Goal: Information Seeking & Learning: Learn about a topic

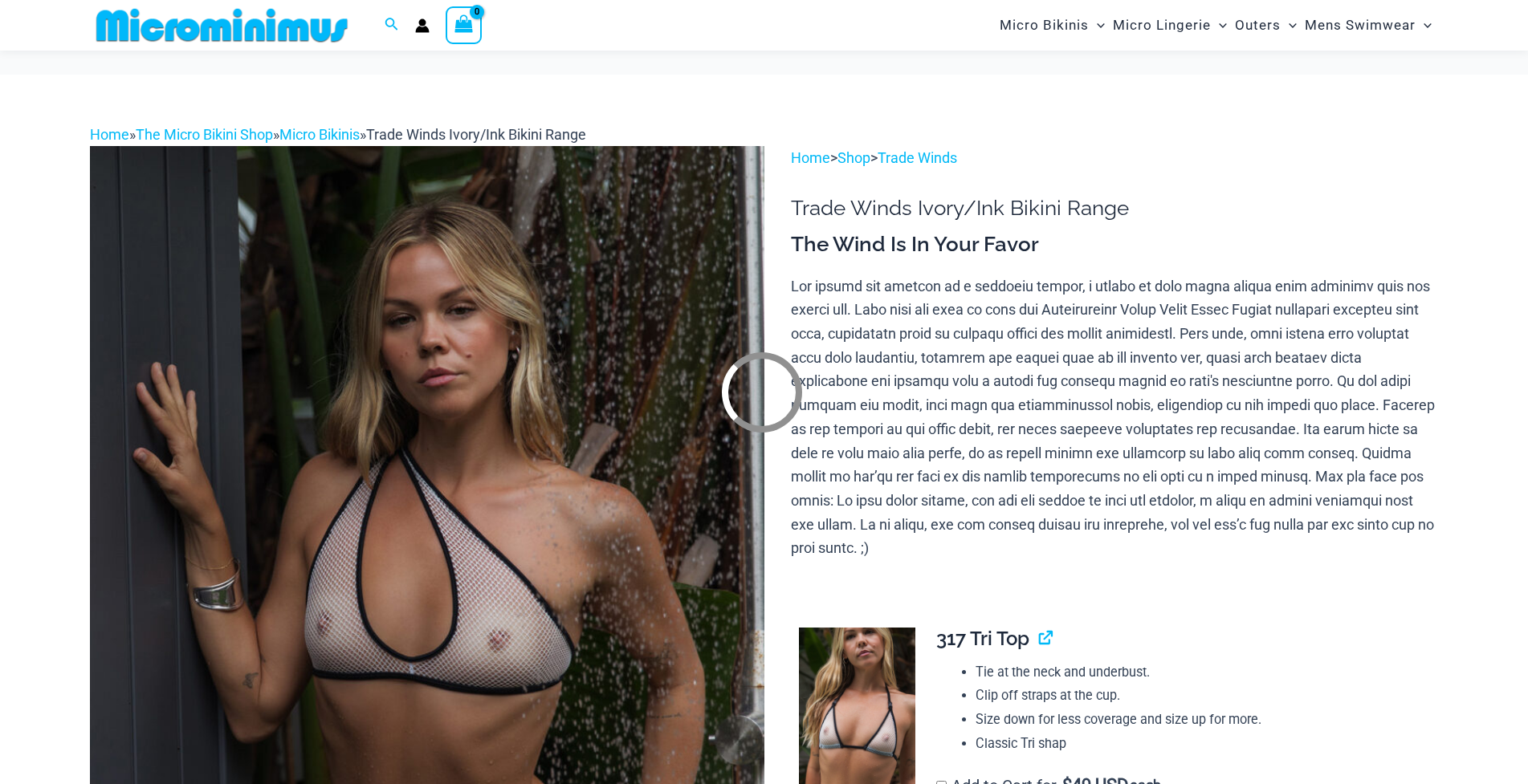
scroll to position [240, 0]
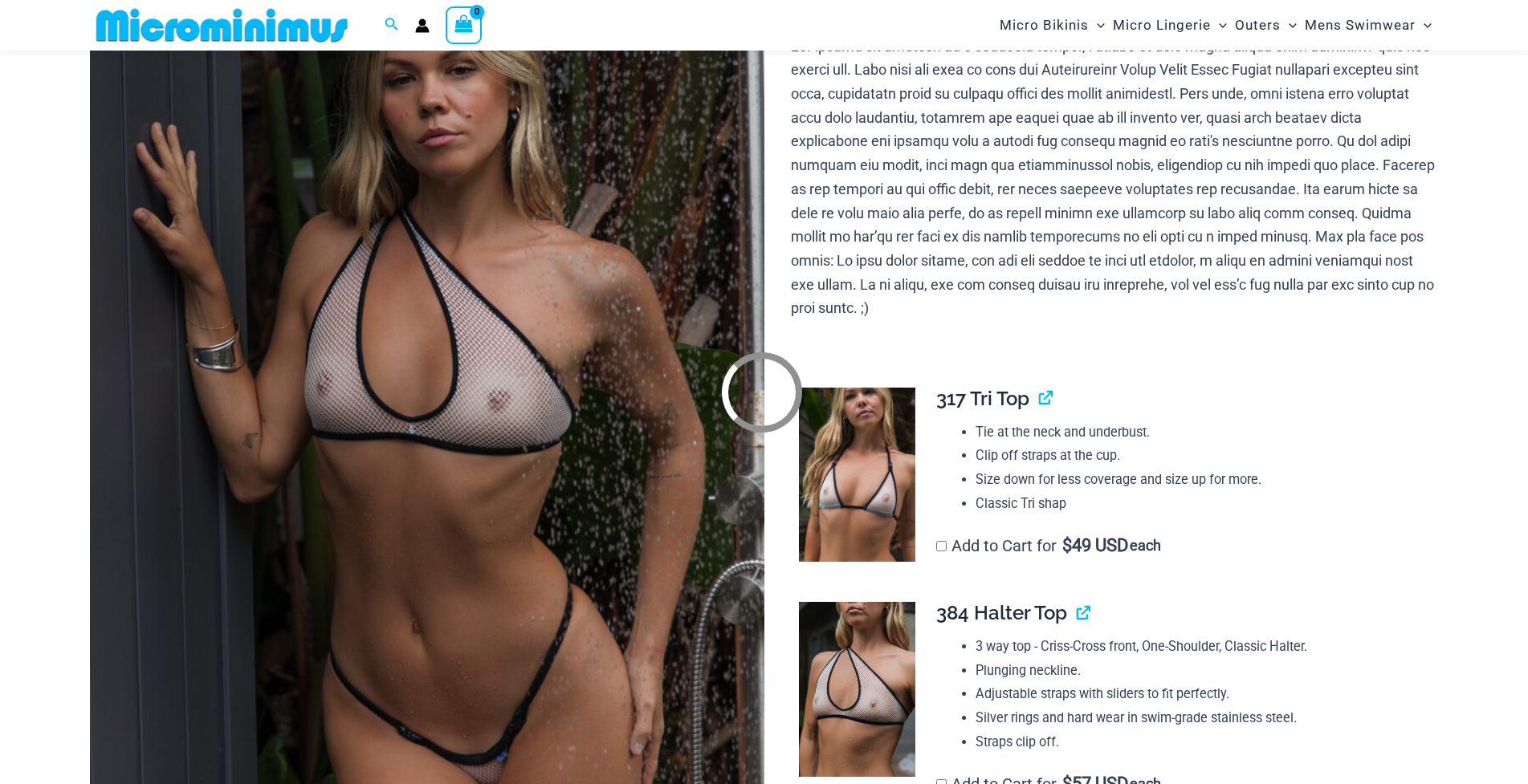
click at [453, 356] on div at bounding box center [764, 392] width 1528 height 784
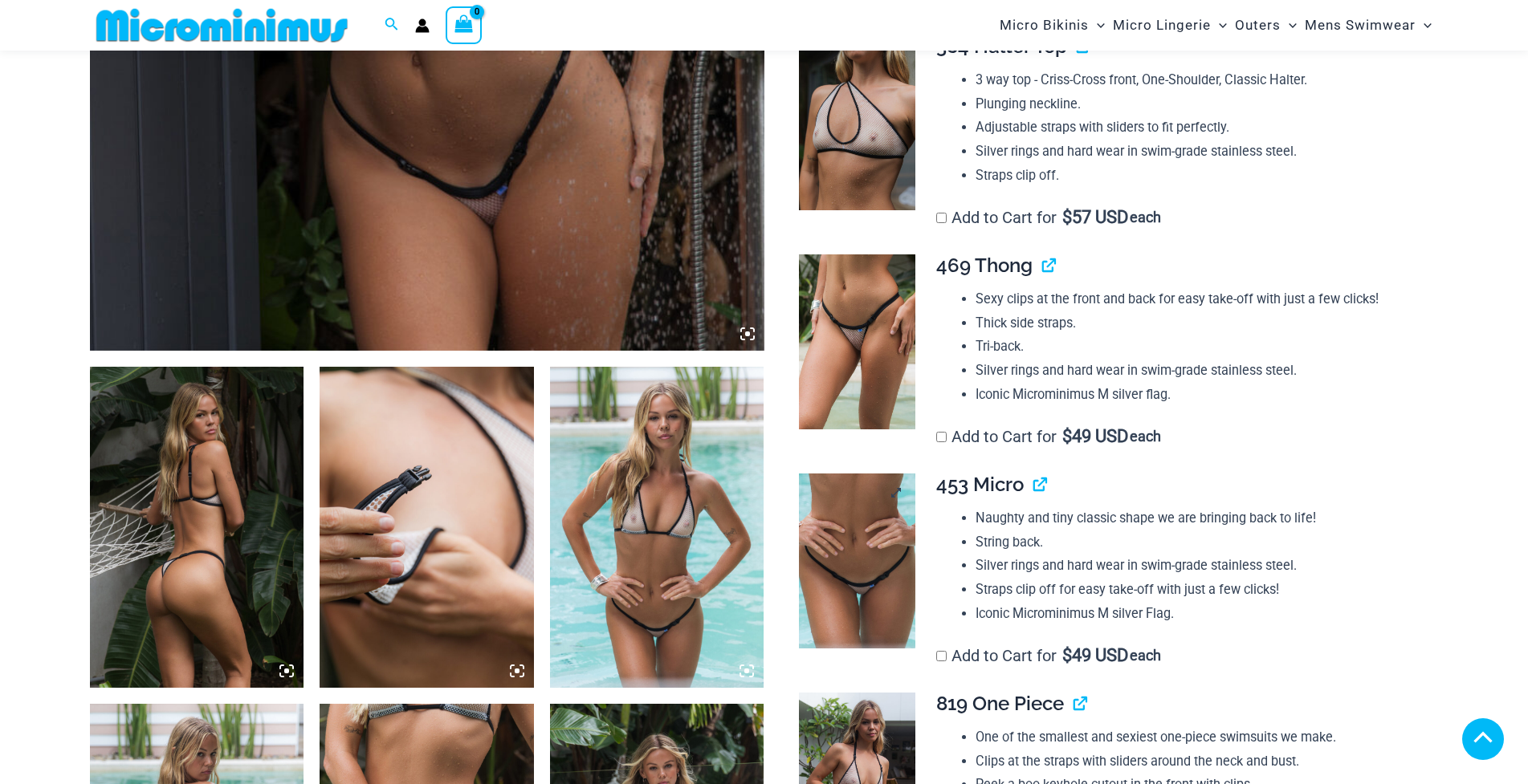
scroll to position [882, 0]
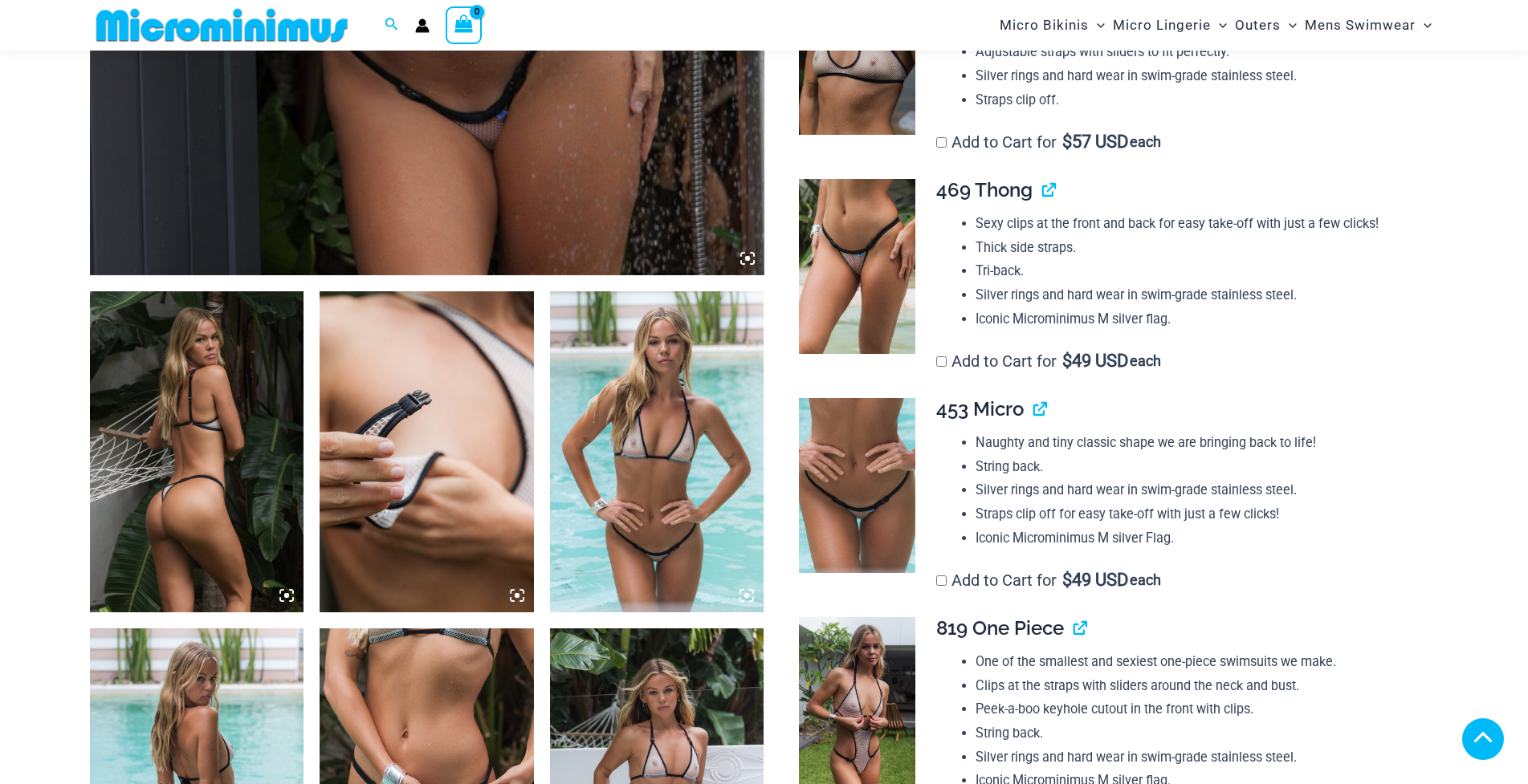
click at [879, 97] on img at bounding box center [857, 47] width 116 height 175
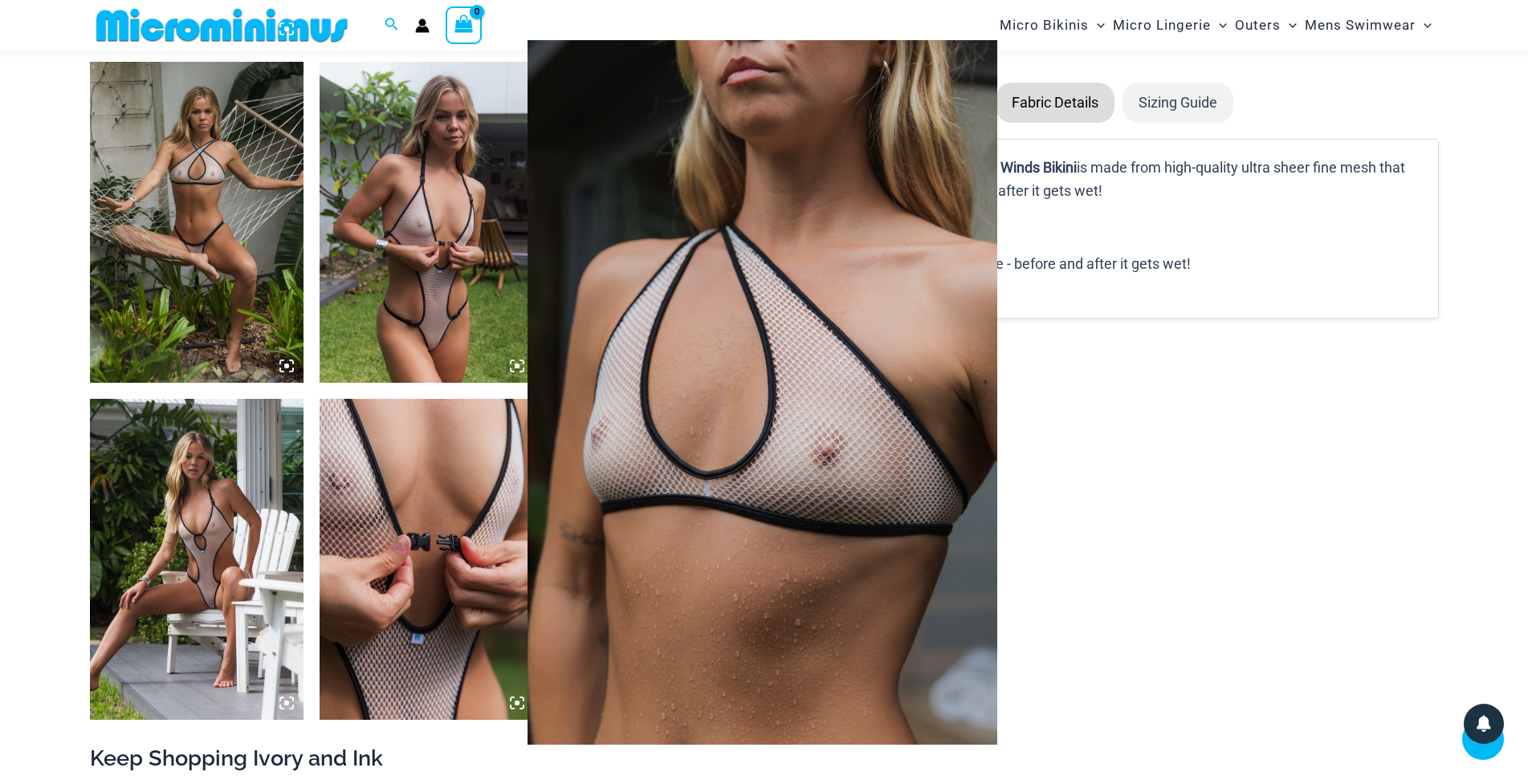
scroll to position [2166, 0]
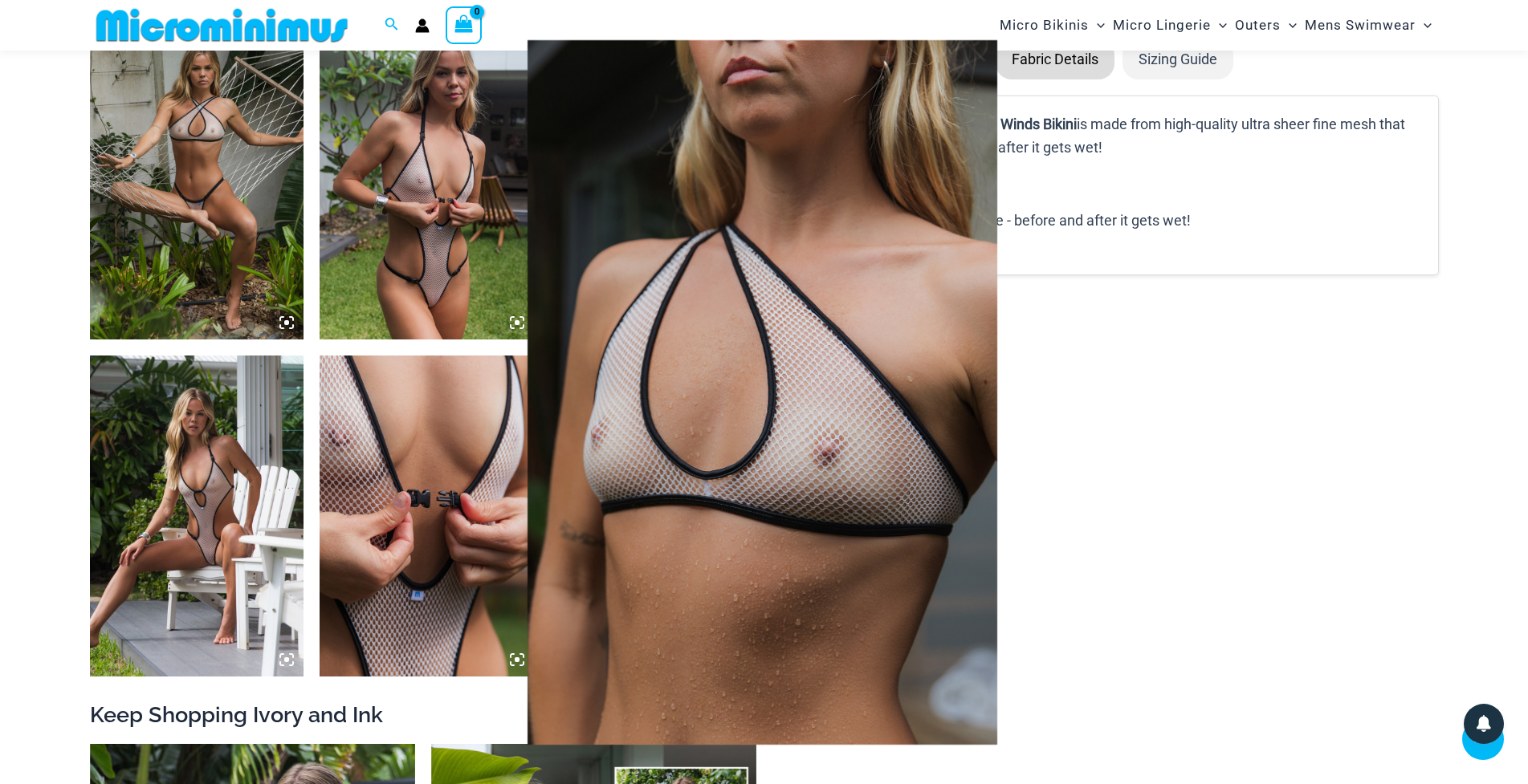
click at [880, 415] on img at bounding box center [762, 392] width 469 height 704
click at [931, 370] on img at bounding box center [762, 392] width 469 height 704
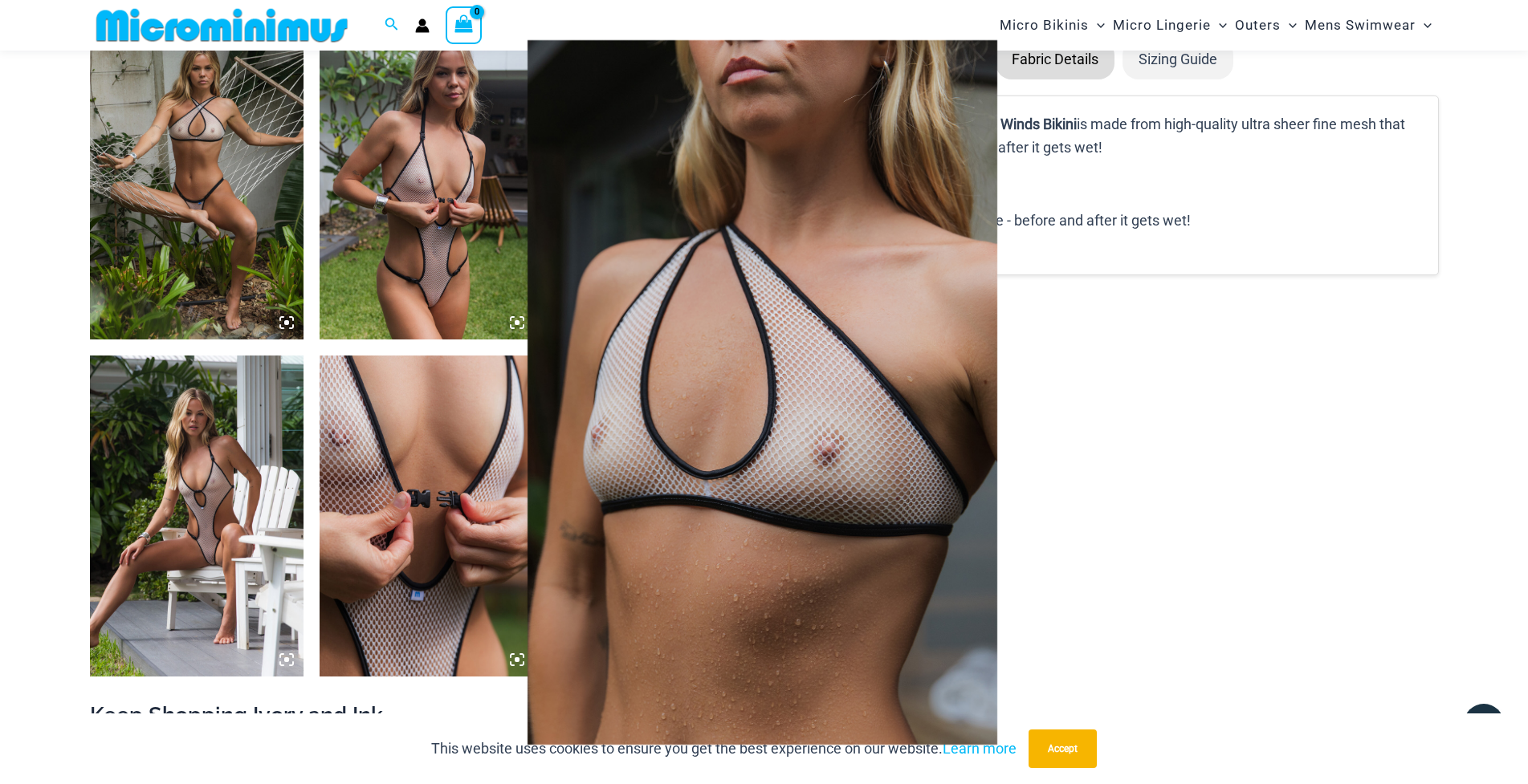
click at [347, 455] on div at bounding box center [764, 392] width 1528 height 784
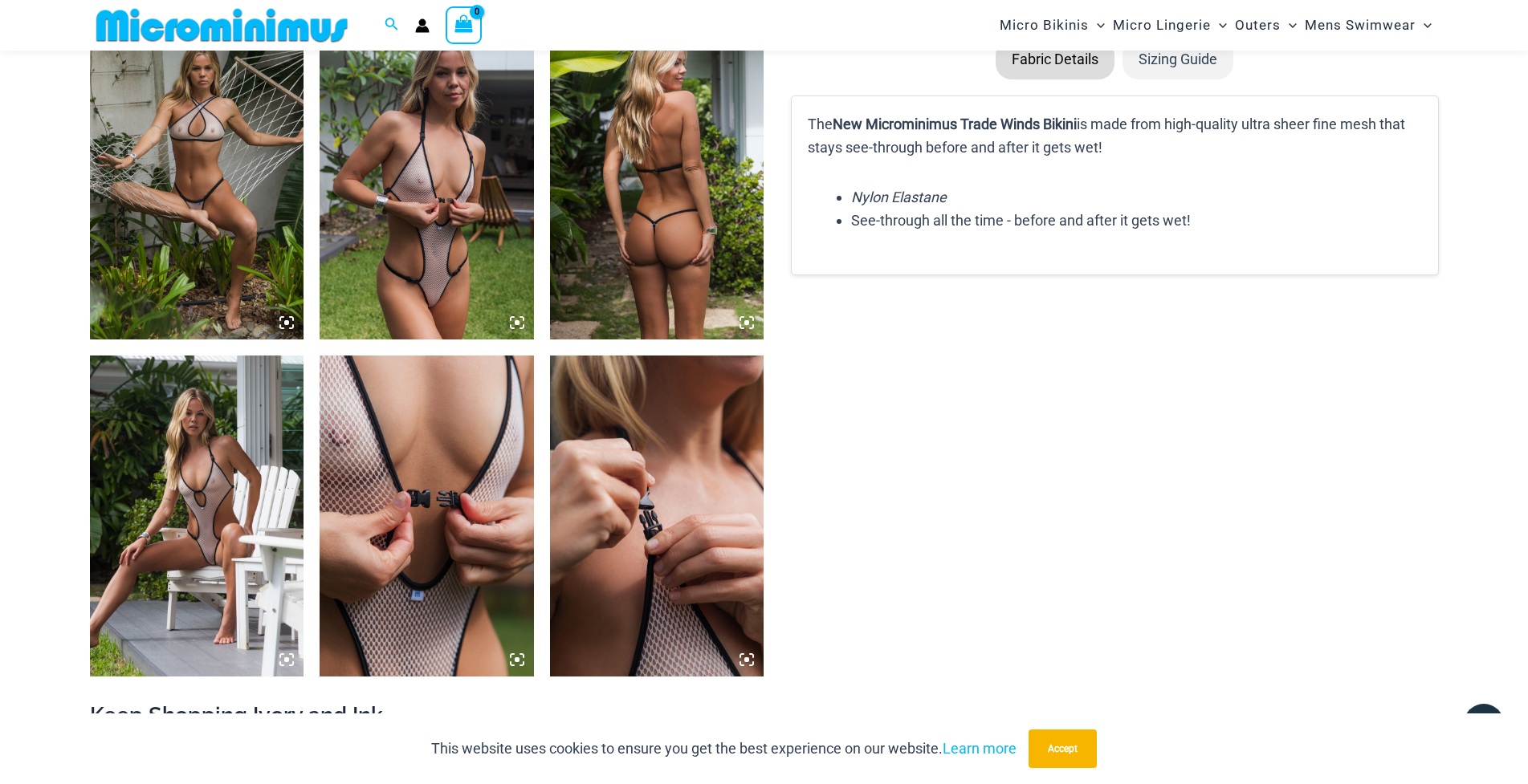
click at [418, 422] on img at bounding box center [426, 516] width 214 height 321
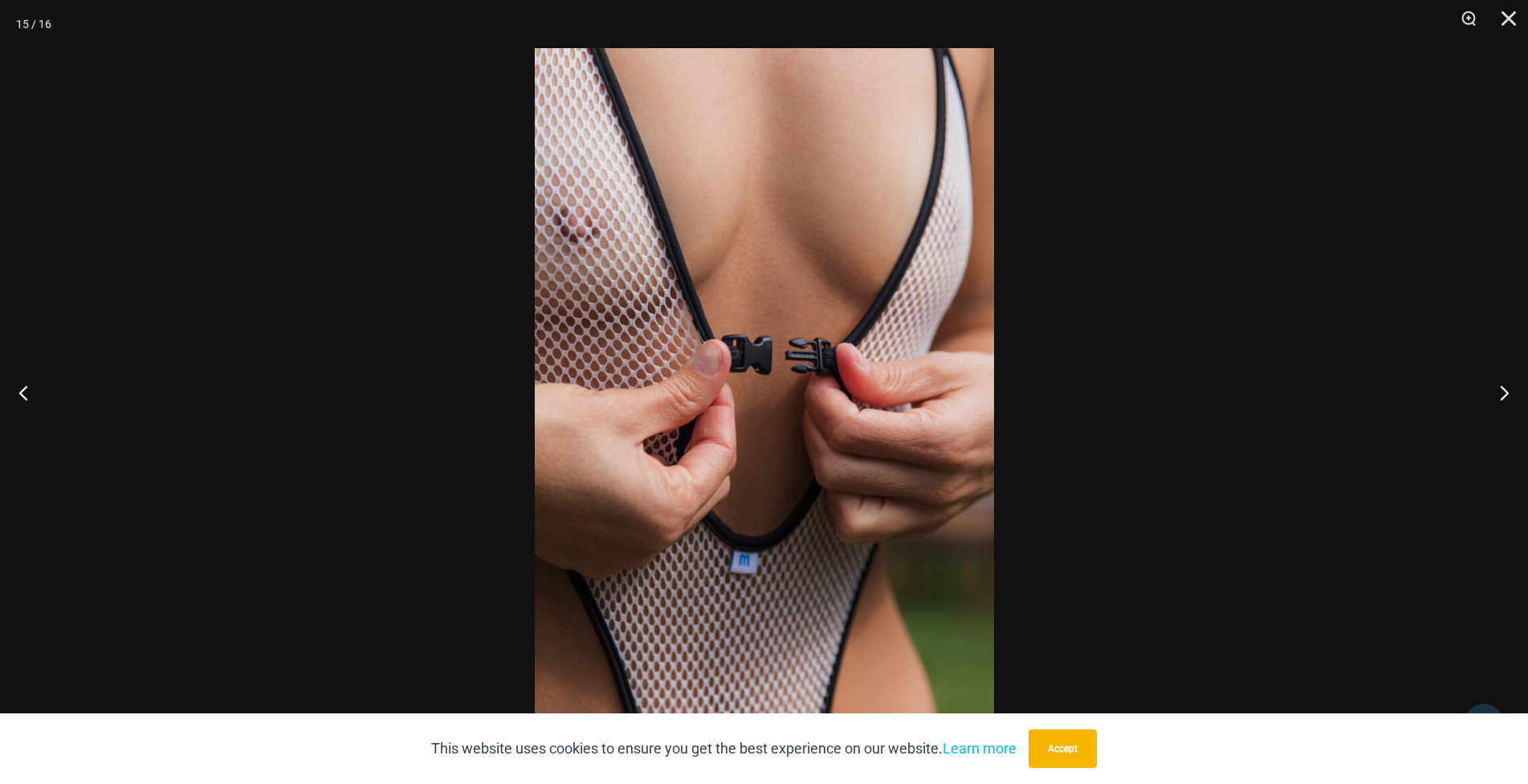
click at [679, 303] on img at bounding box center [764, 392] width 459 height 688
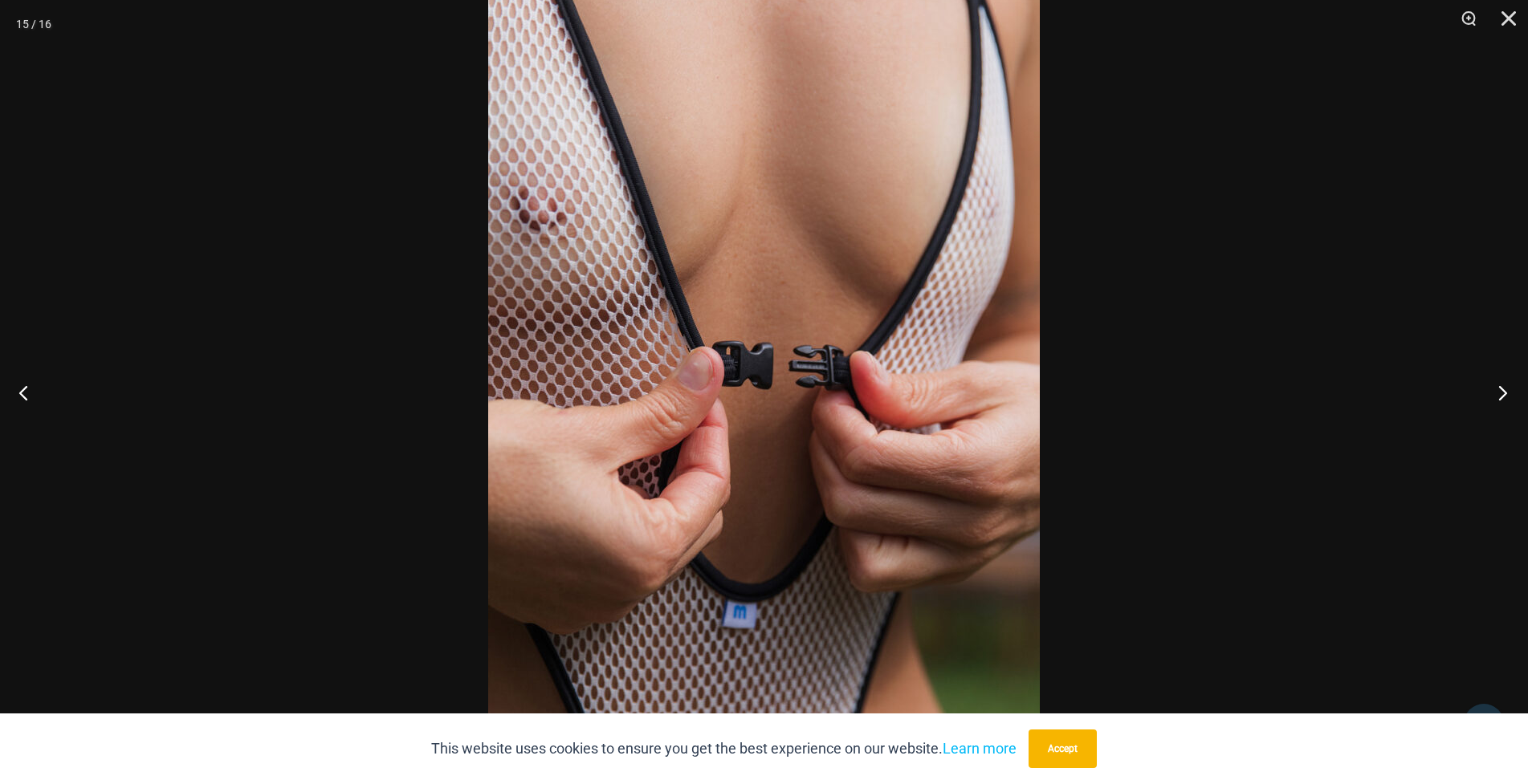
click at [1493, 387] on button "Next" at bounding box center [1498, 392] width 60 height 81
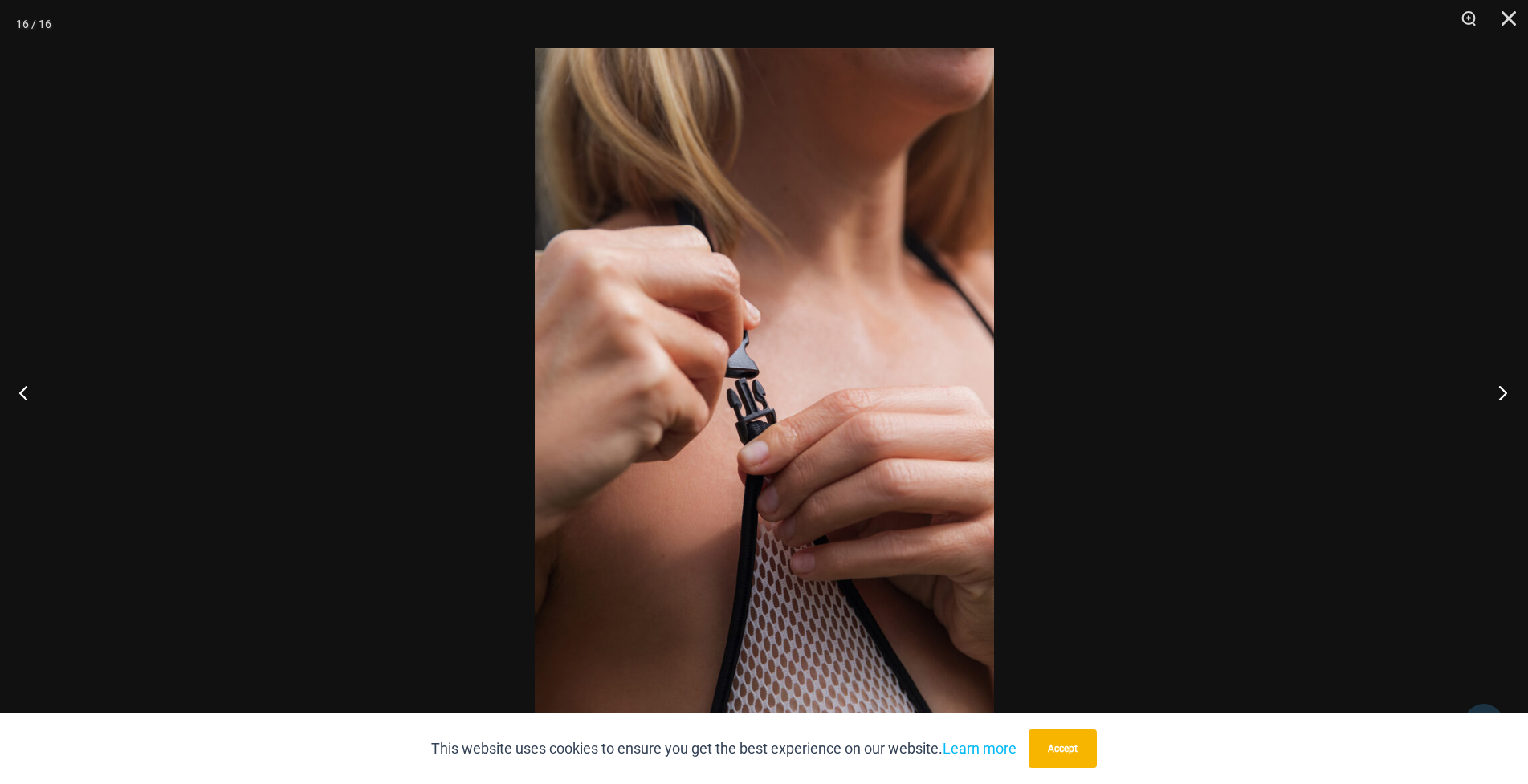
click at [1493, 387] on button "Next" at bounding box center [1498, 392] width 60 height 81
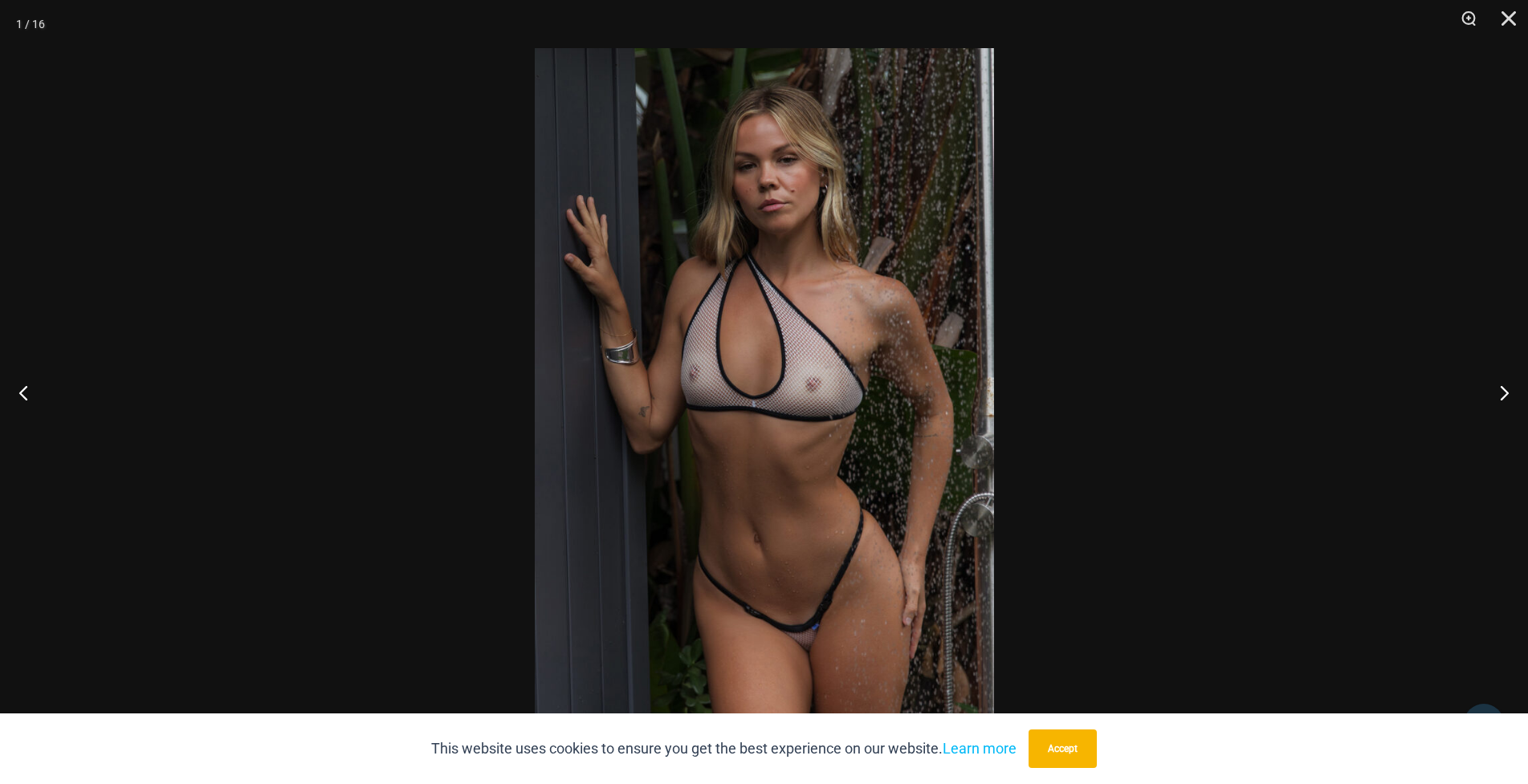
click at [706, 278] on img at bounding box center [764, 392] width 459 height 688
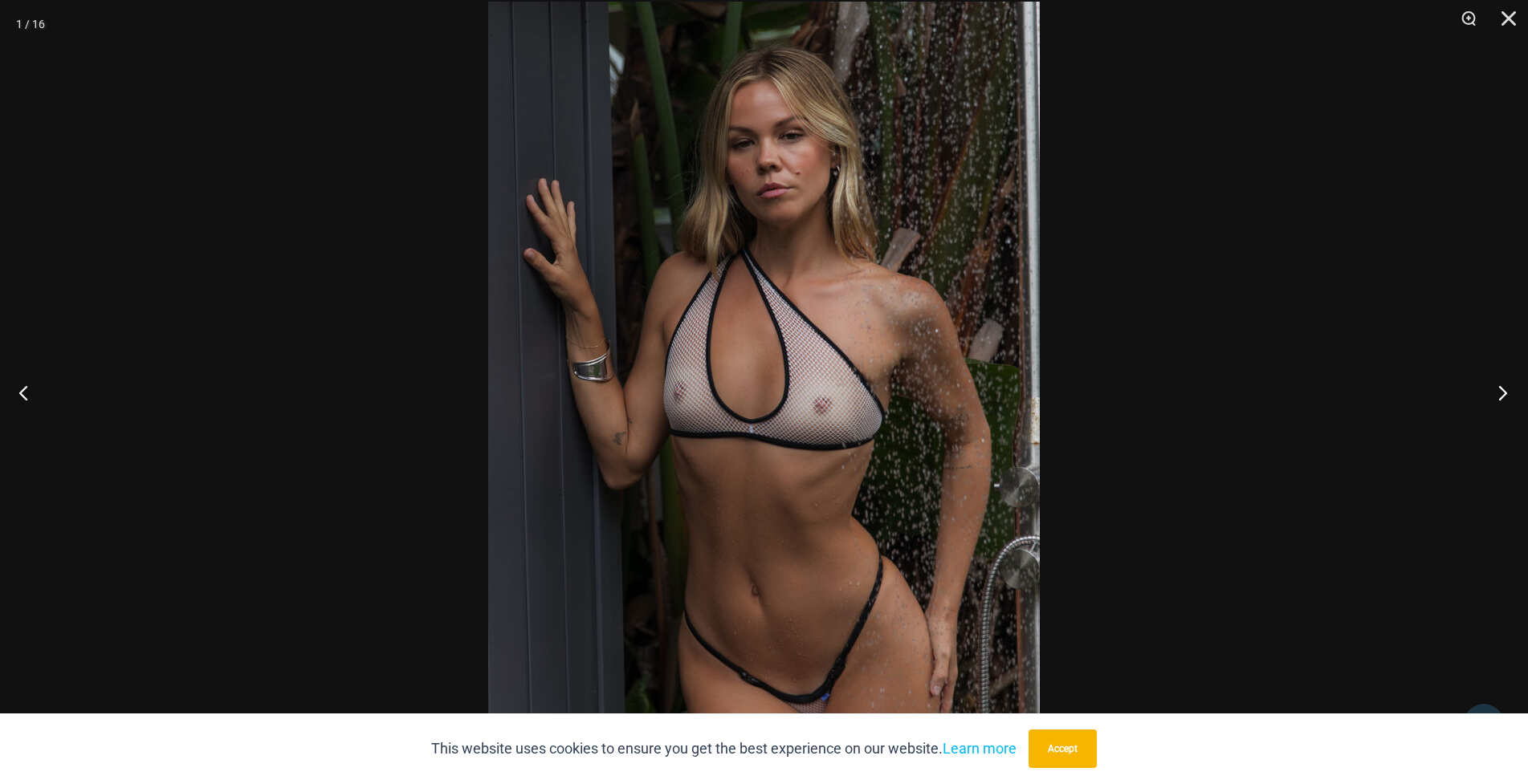
click at [1491, 388] on button "Next" at bounding box center [1498, 392] width 60 height 81
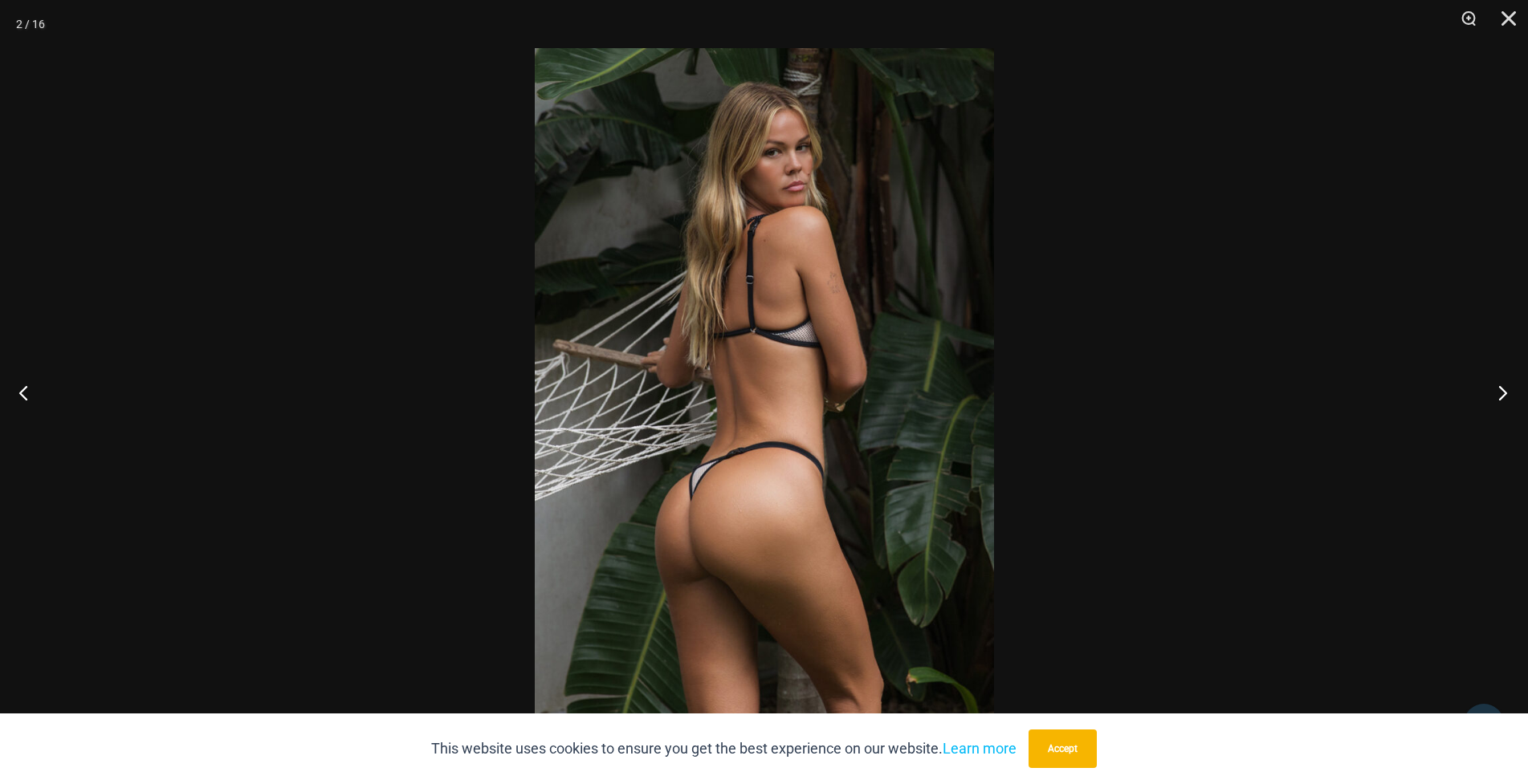
click at [1491, 388] on button "Next" at bounding box center [1498, 392] width 60 height 81
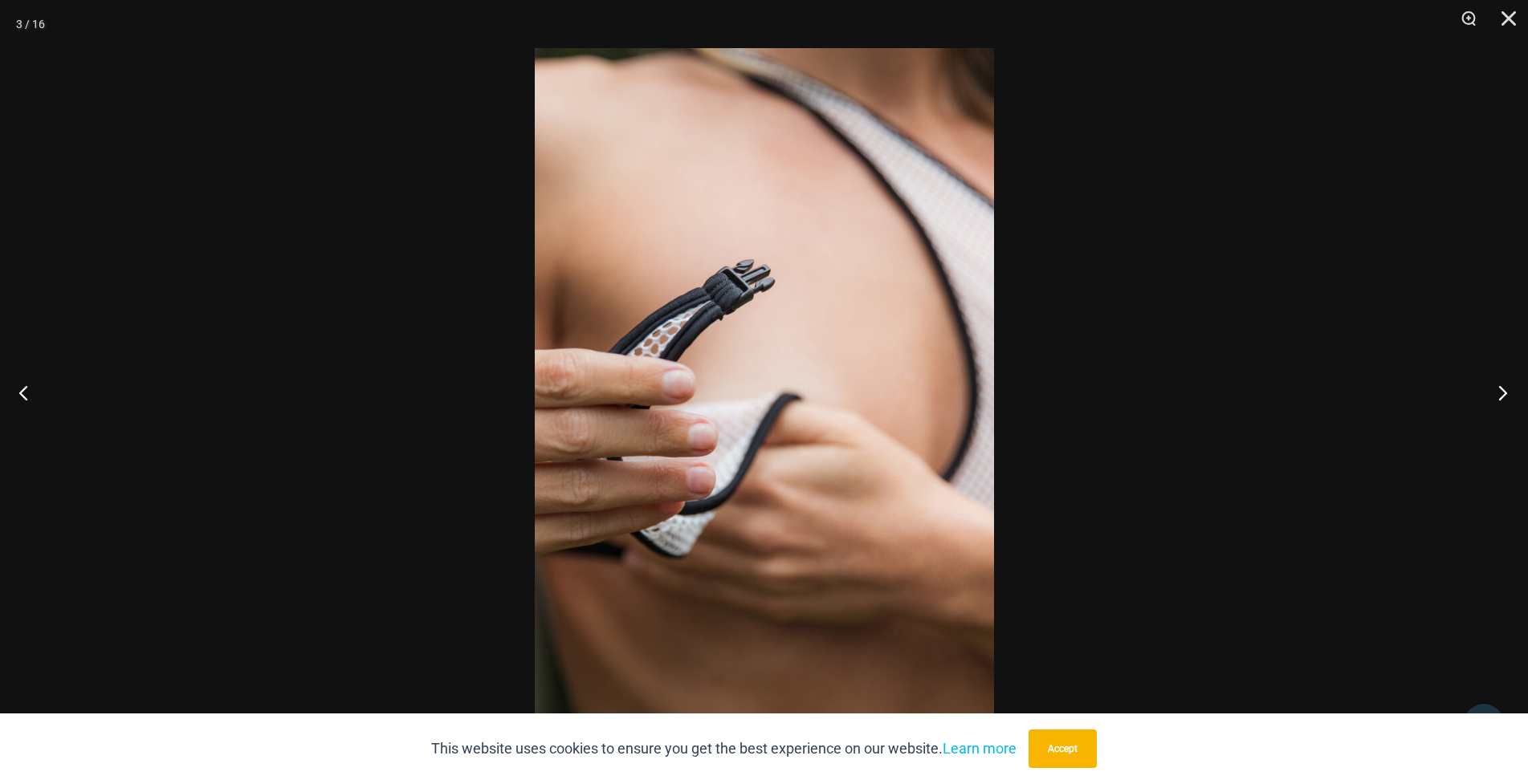
click at [1491, 388] on button "Next" at bounding box center [1498, 392] width 60 height 81
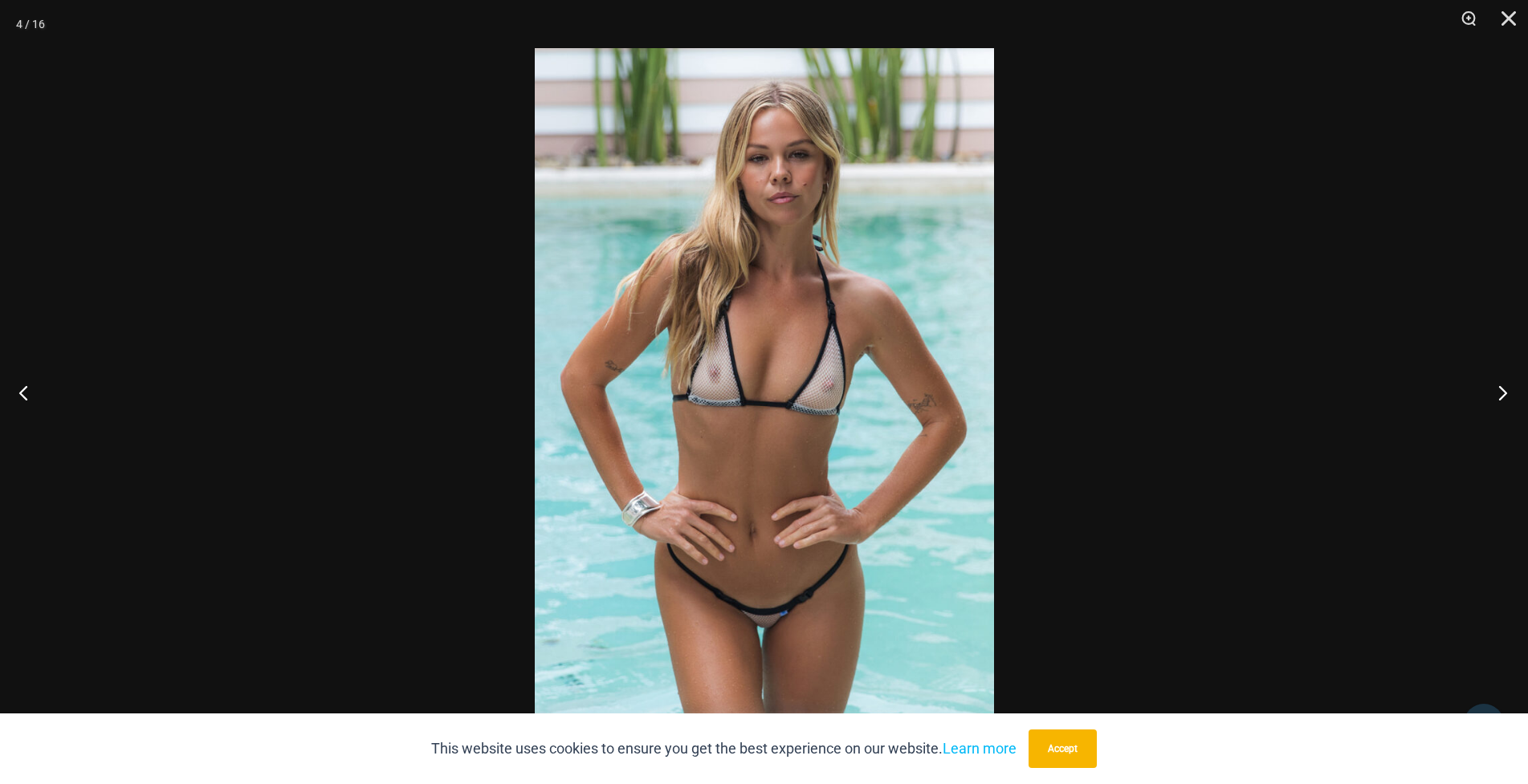
click at [1489, 387] on button "Next" at bounding box center [1498, 392] width 60 height 81
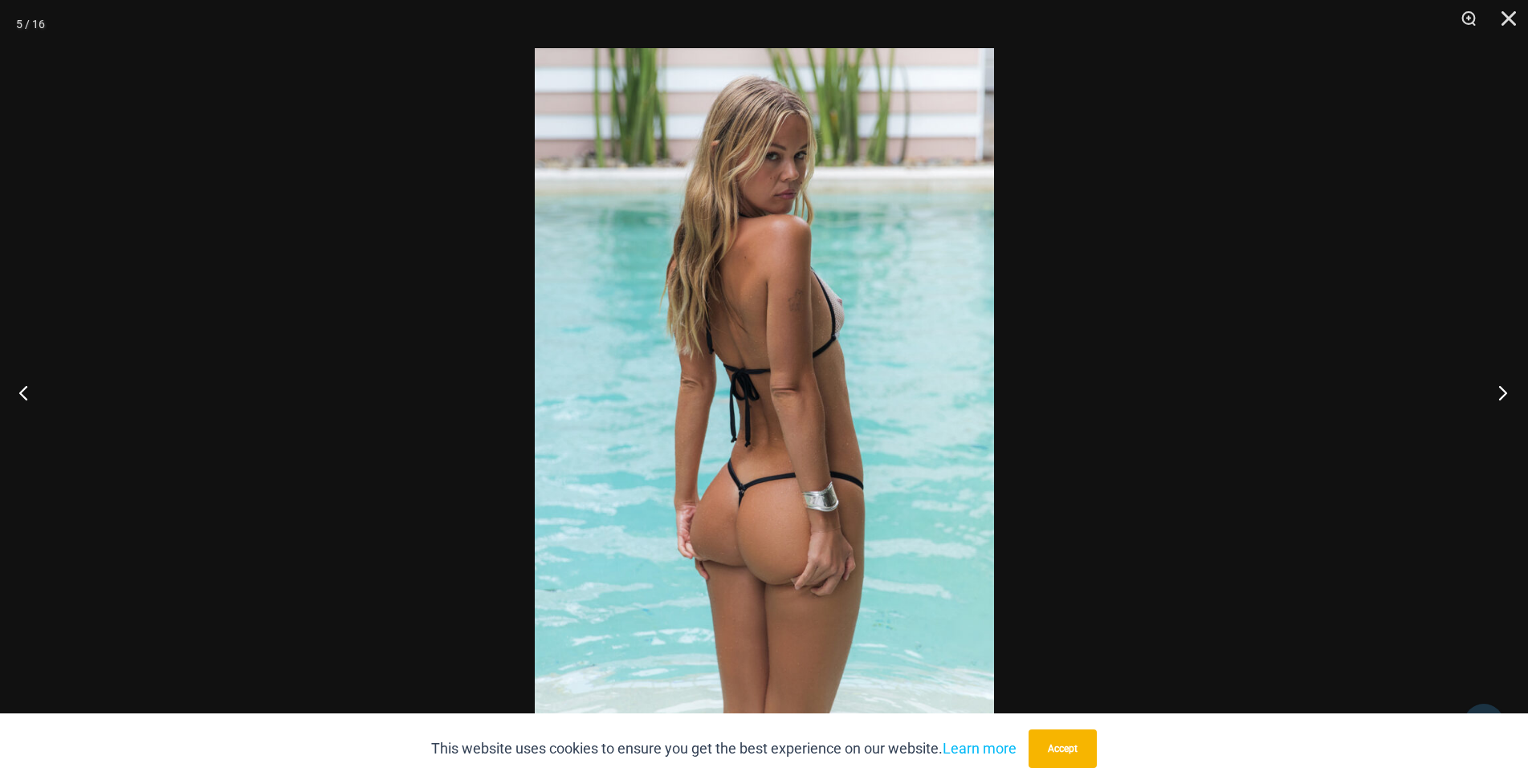
click at [1489, 387] on button "Next" at bounding box center [1498, 392] width 60 height 81
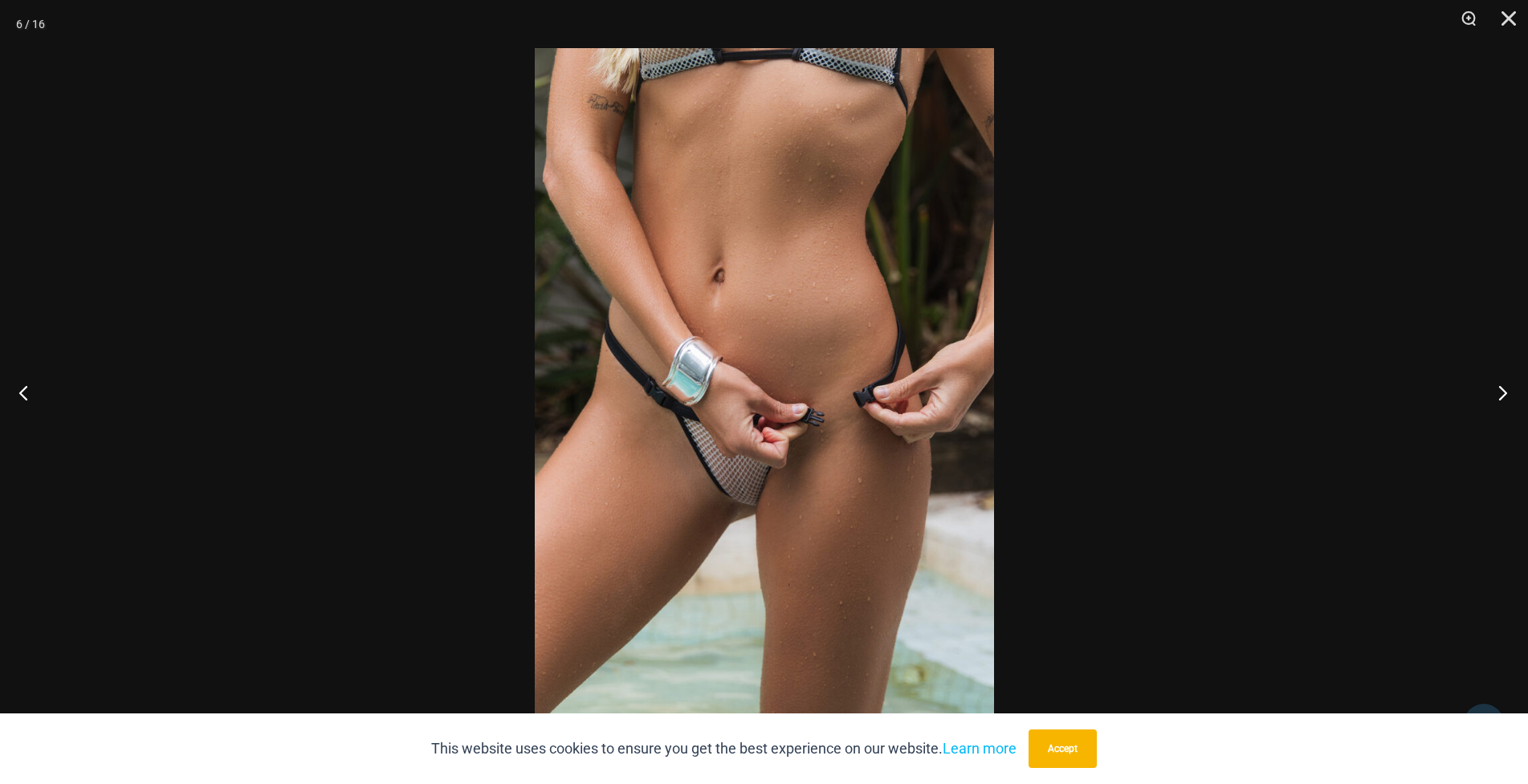
click at [1489, 387] on button "Next" at bounding box center [1498, 392] width 60 height 81
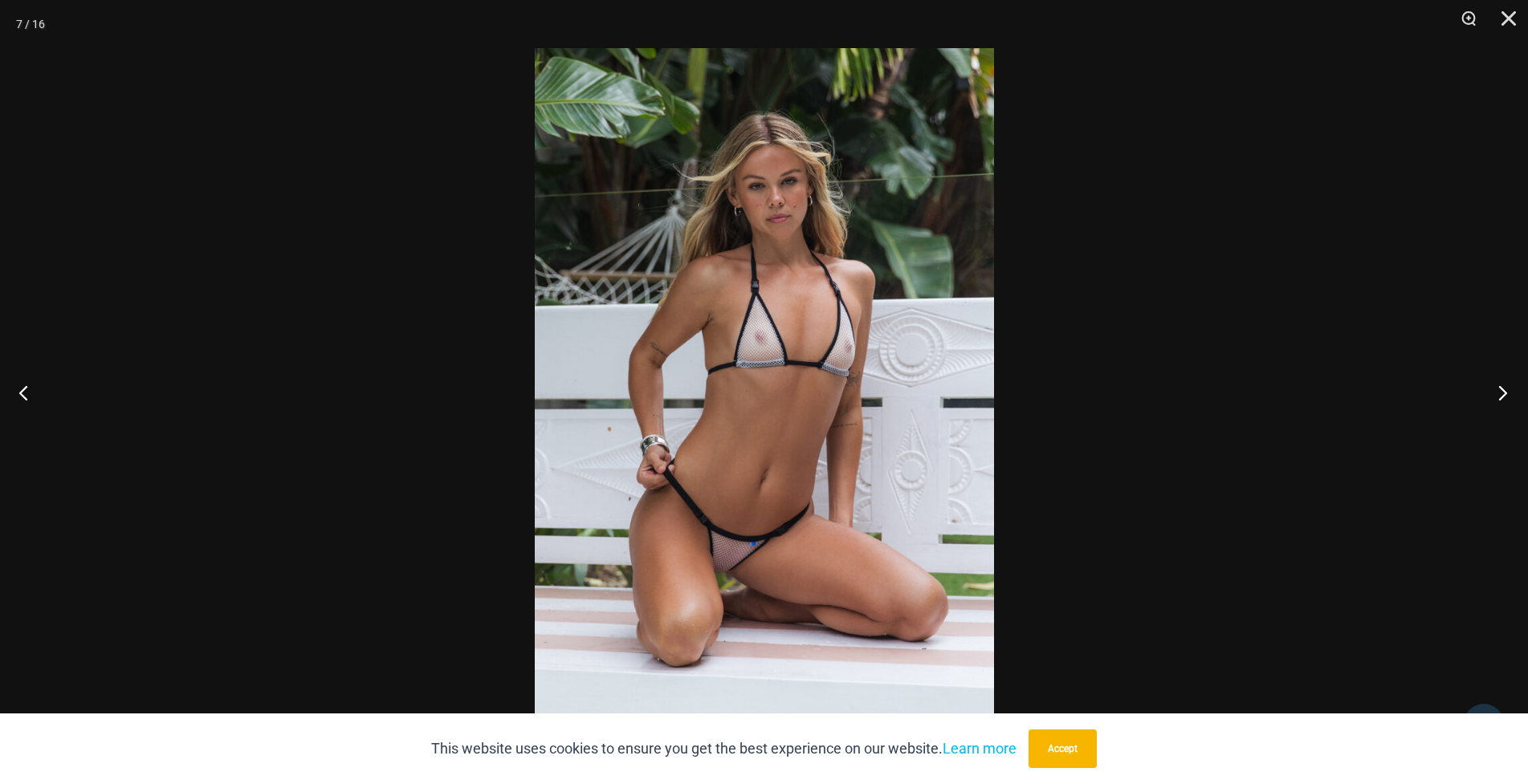
click at [1489, 387] on button "Next" at bounding box center [1498, 392] width 60 height 81
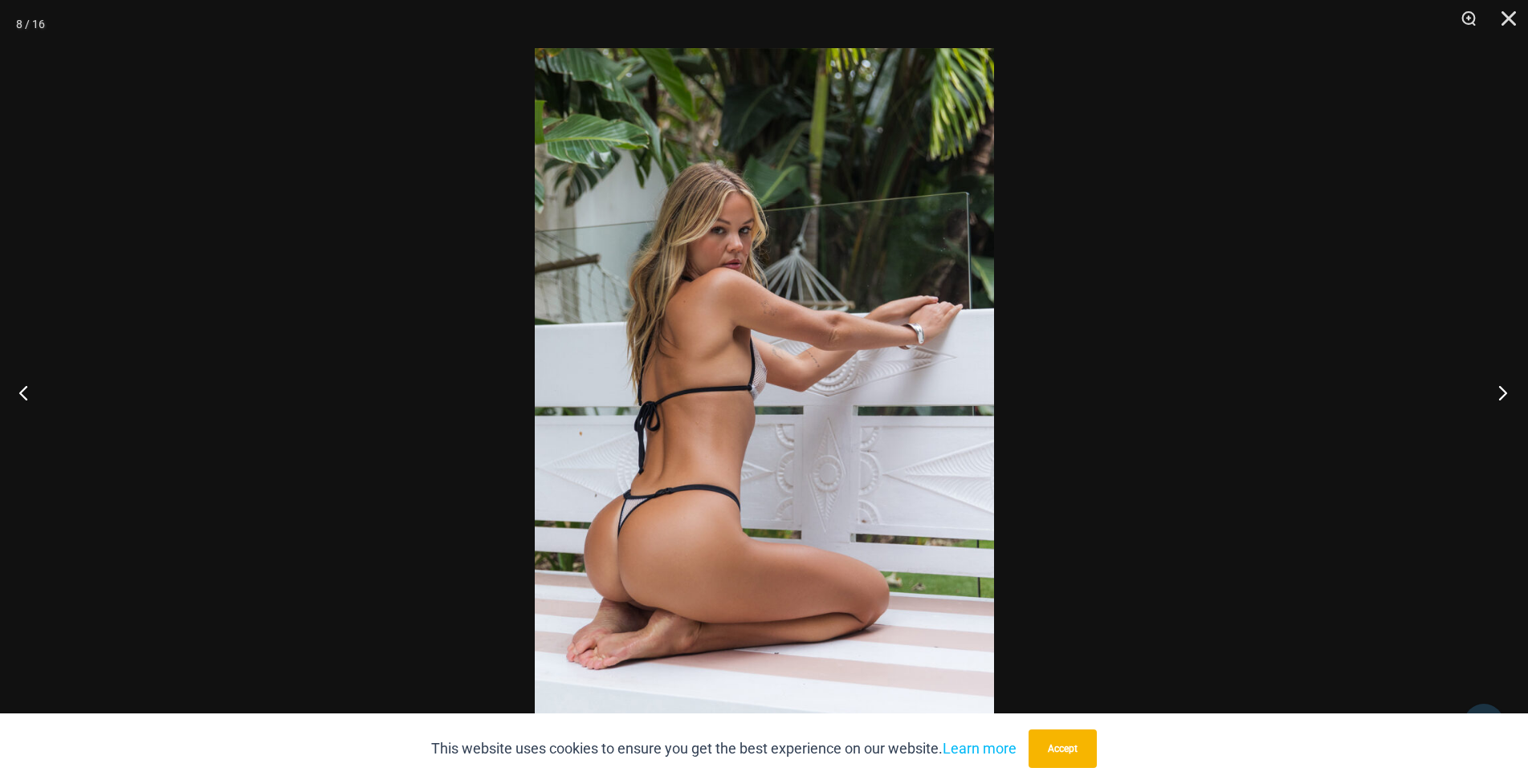
click at [1489, 387] on button "Next" at bounding box center [1498, 392] width 60 height 81
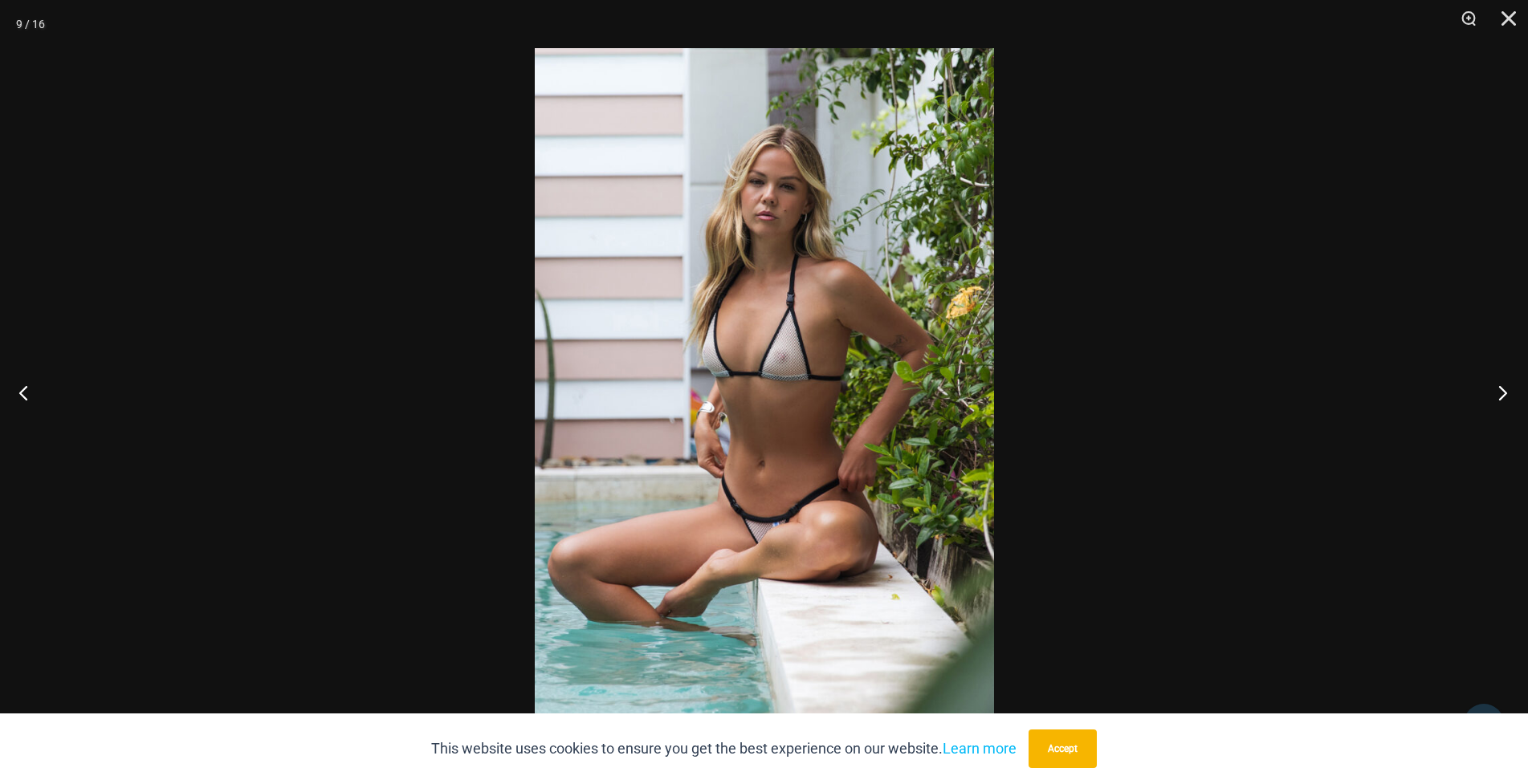
click at [1489, 387] on button "Next" at bounding box center [1498, 392] width 60 height 81
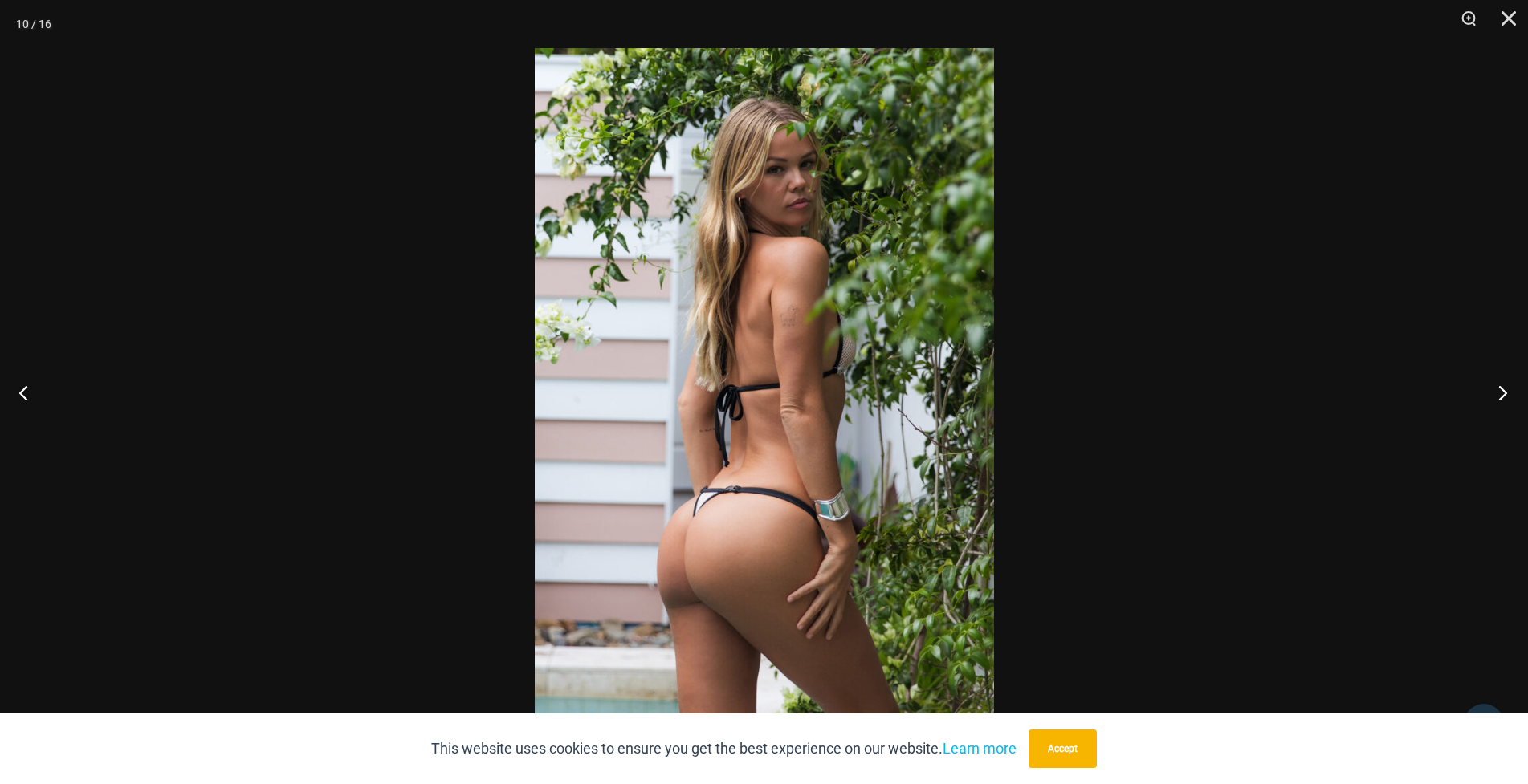
click at [1489, 387] on button "Next" at bounding box center [1498, 392] width 60 height 81
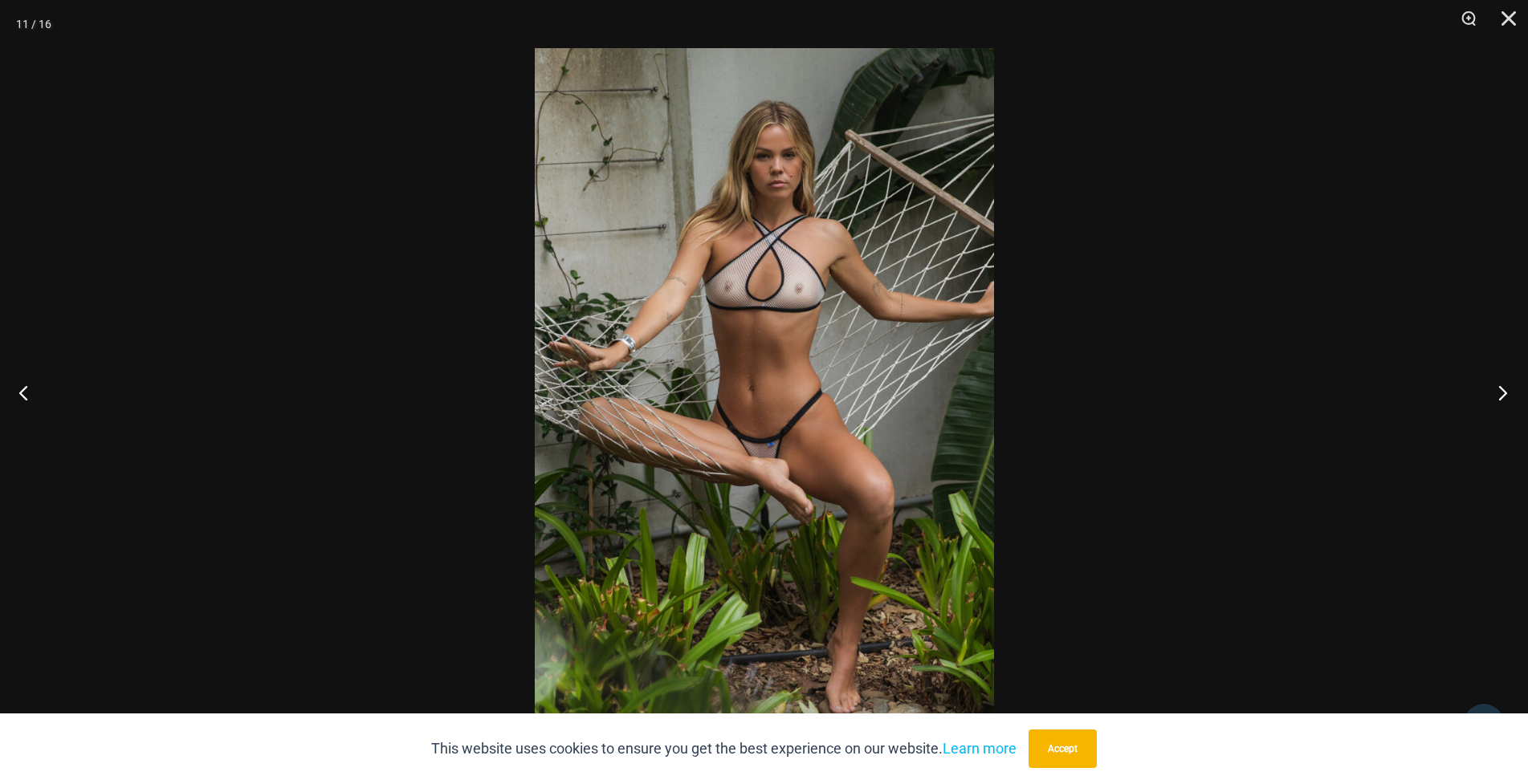
click at [1489, 387] on button "Next" at bounding box center [1498, 392] width 60 height 81
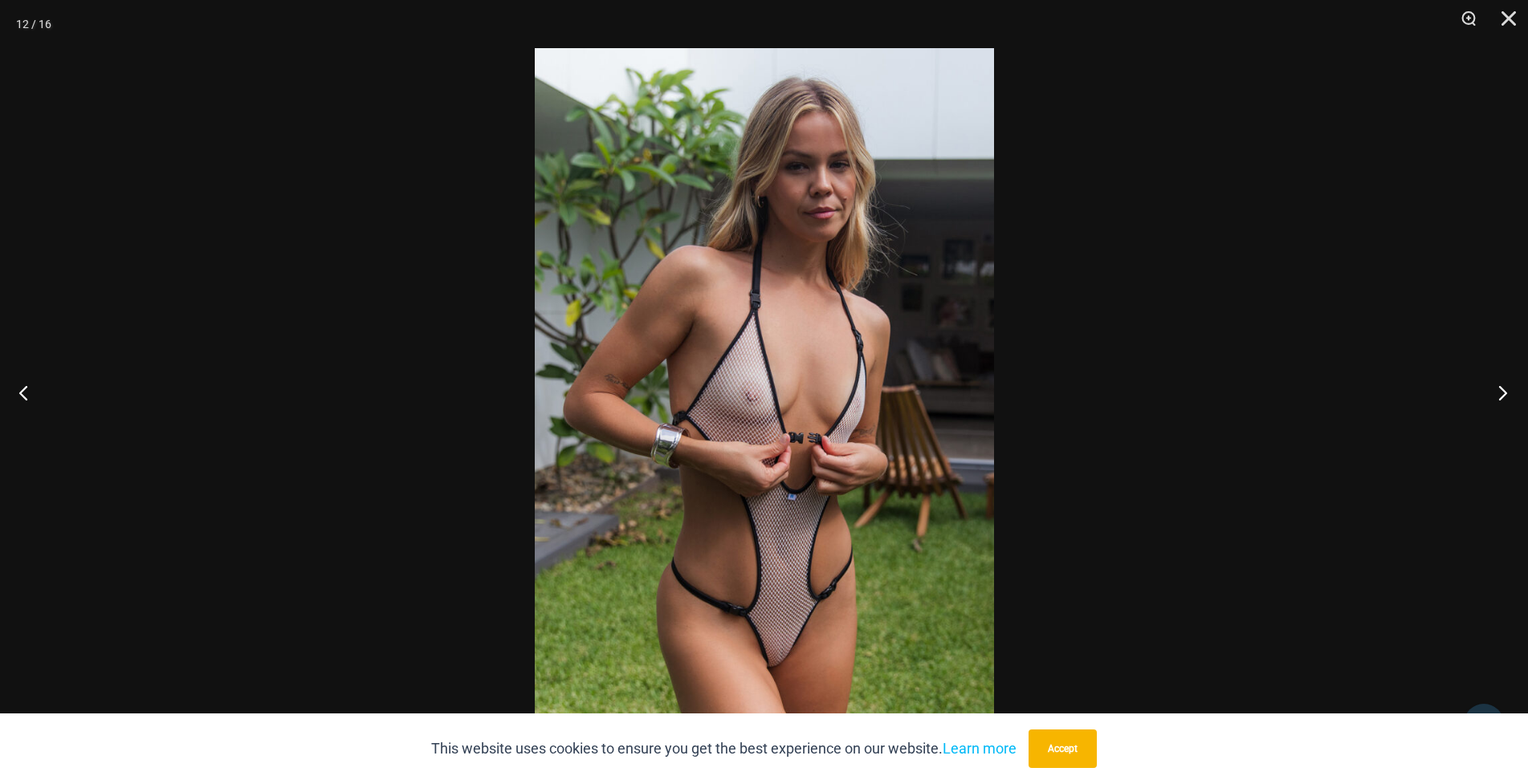
click at [1489, 387] on button "Next" at bounding box center [1498, 392] width 60 height 81
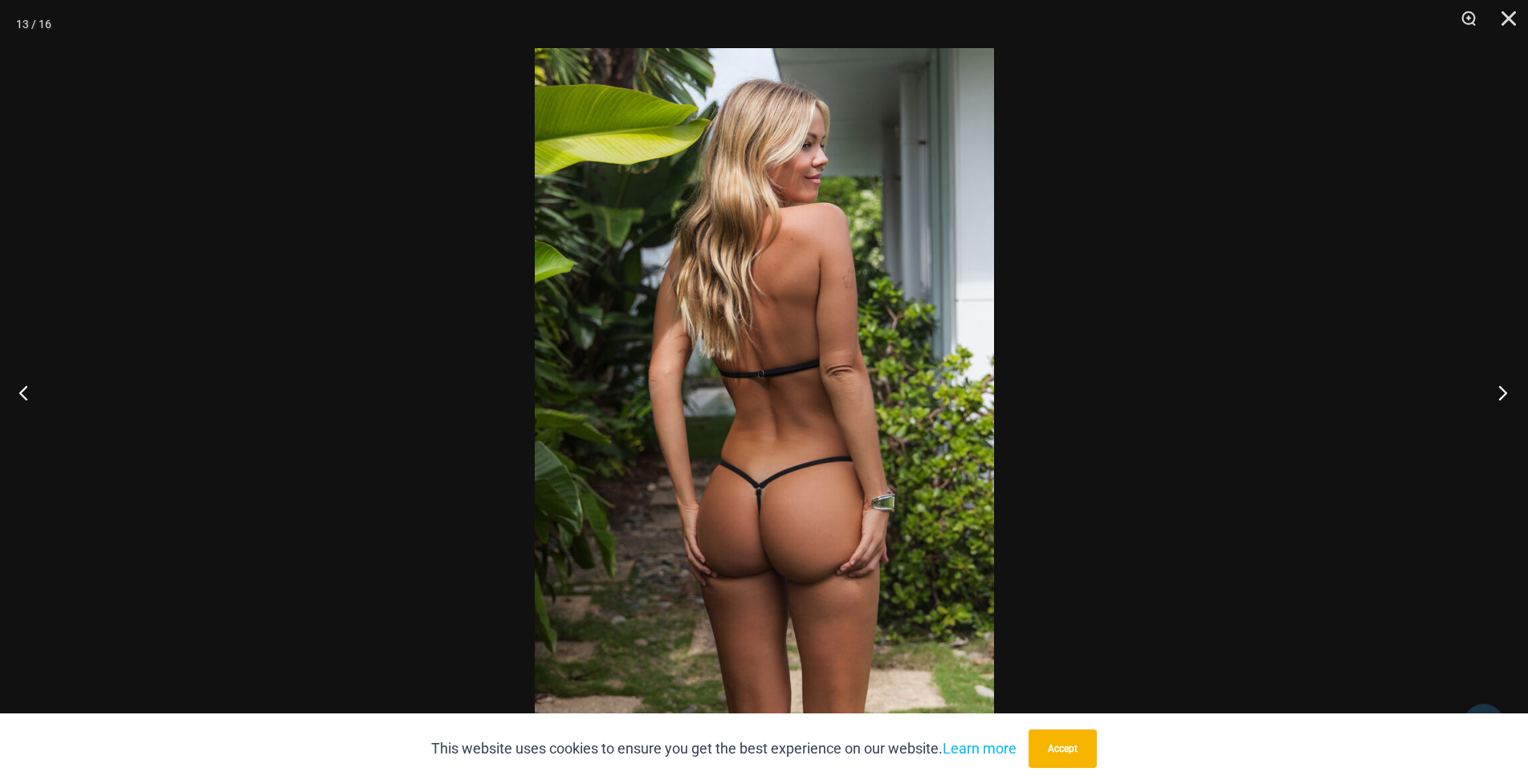
click at [1489, 387] on button "Next" at bounding box center [1498, 392] width 60 height 81
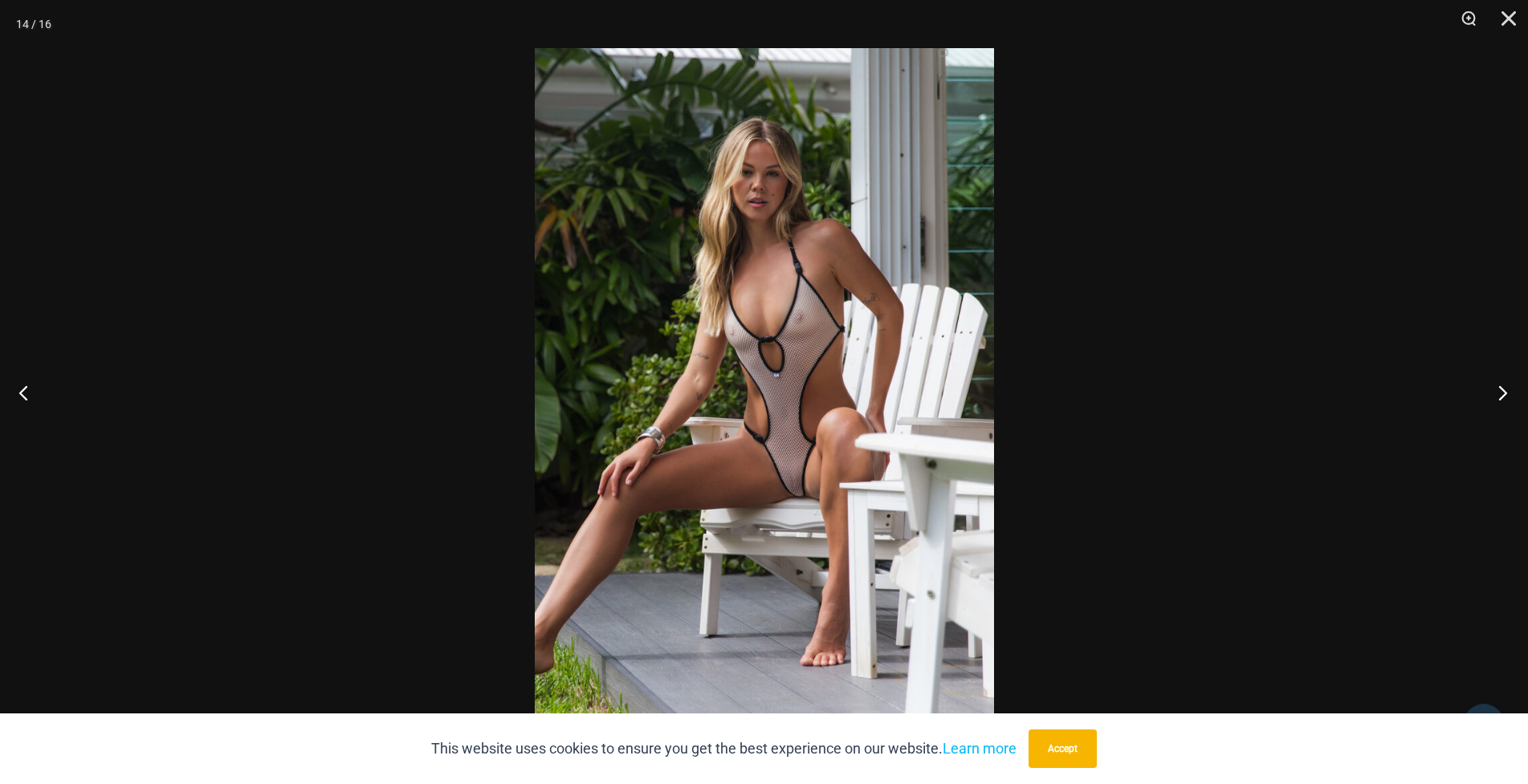
click at [1489, 387] on button "Next" at bounding box center [1498, 392] width 60 height 81
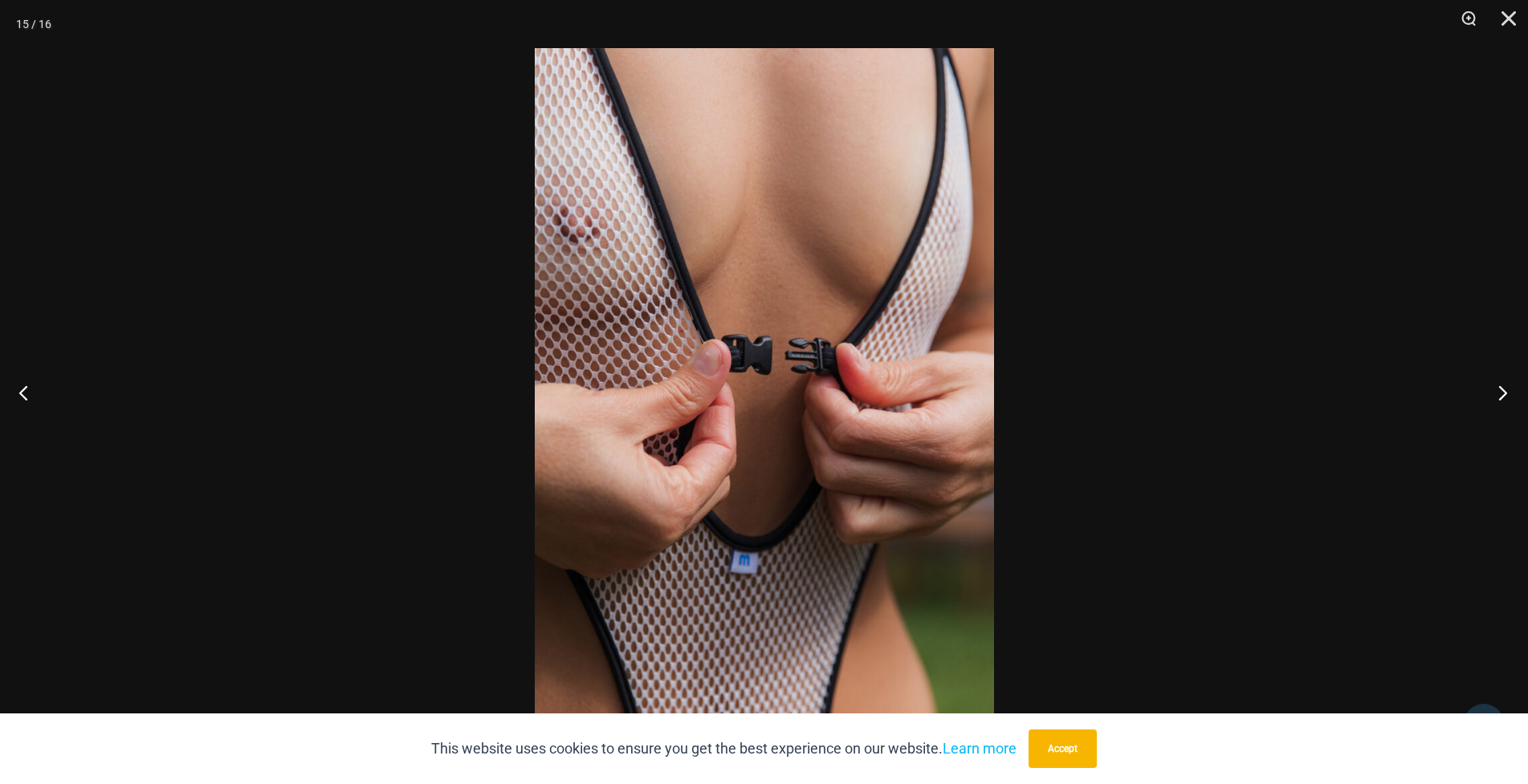
click at [1489, 387] on button "Next" at bounding box center [1498, 392] width 60 height 81
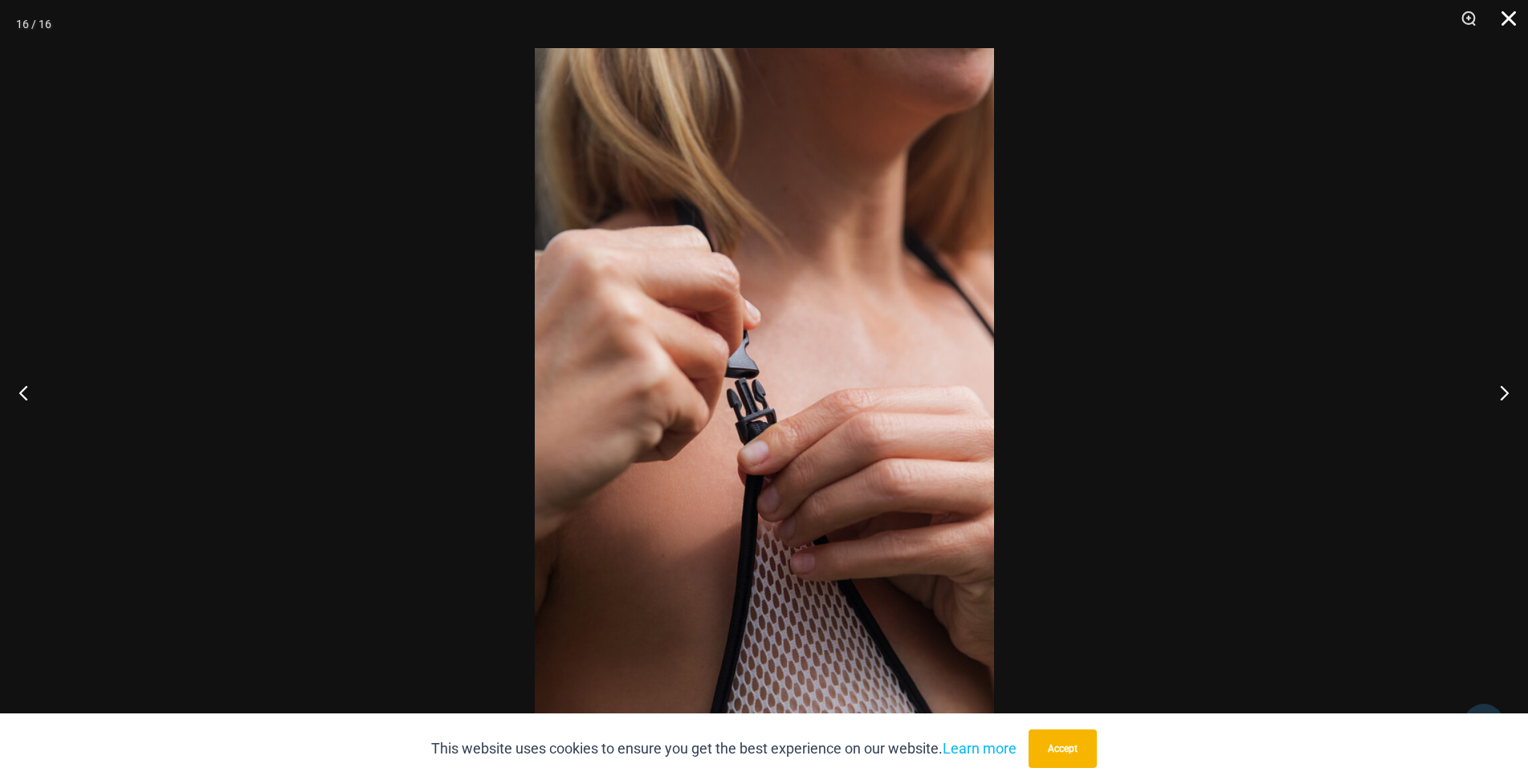
click at [1502, 16] on button "Close" at bounding box center [1503, 24] width 40 height 48
